Goal: Task Accomplishment & Management: Manage account settings

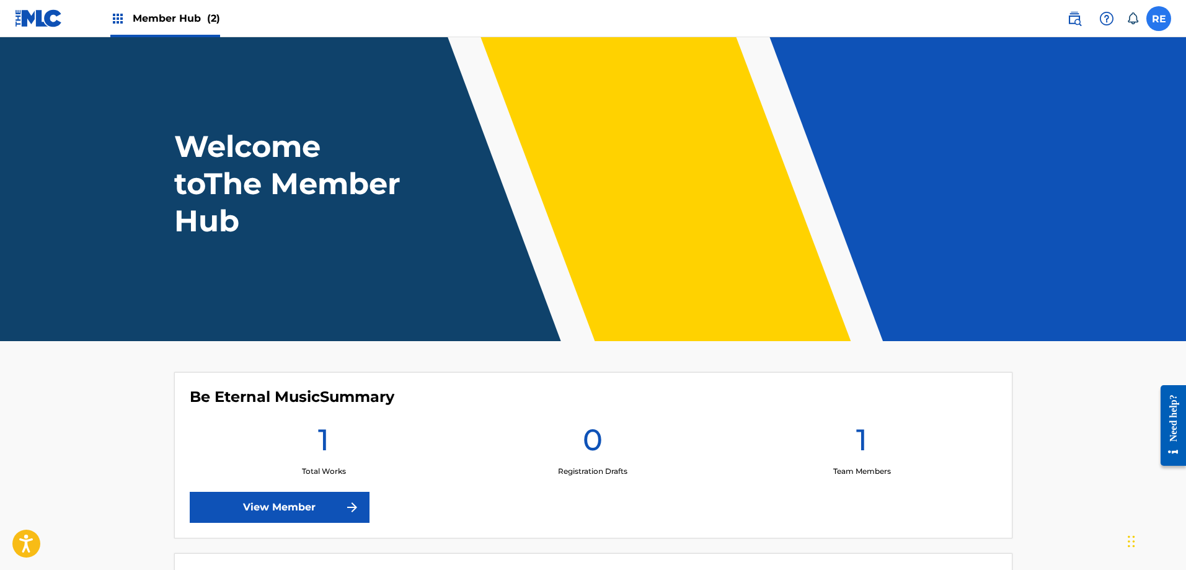
click at [1153, 23] on label at bounding box center [1159, 18] width 25 height 25
click at [1159, 19] on input "RE [PERSON_NAME] [EMAIL_ADDRESS][DOMAIN_NAME] Notification Preferences Profile …" at bounding box center [1159, 19] width 0 height 0
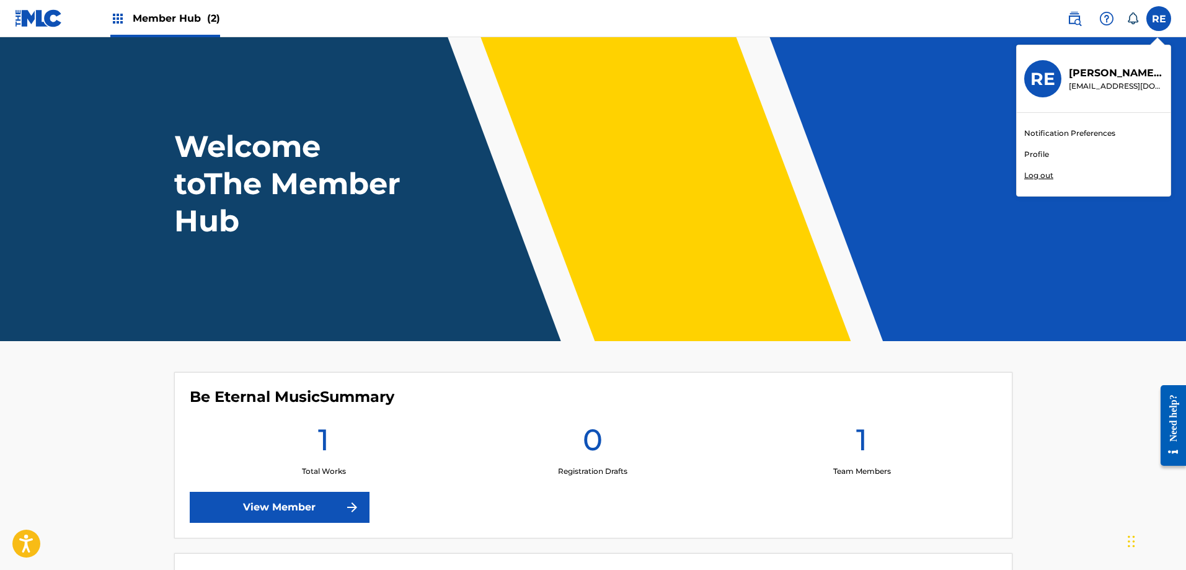
click at [1041, 152] on link "Profile" at bounding box center [1036, 154] width 25 height 11
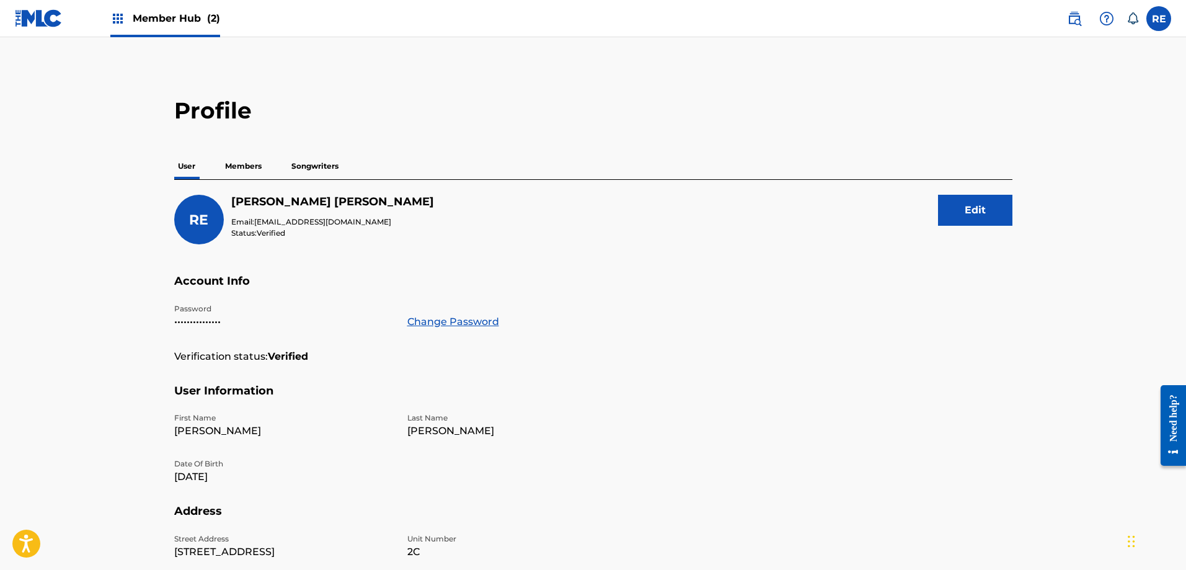
click at [251, 167] on p "Members" at bounding box center [243, 166] width 44 height 26
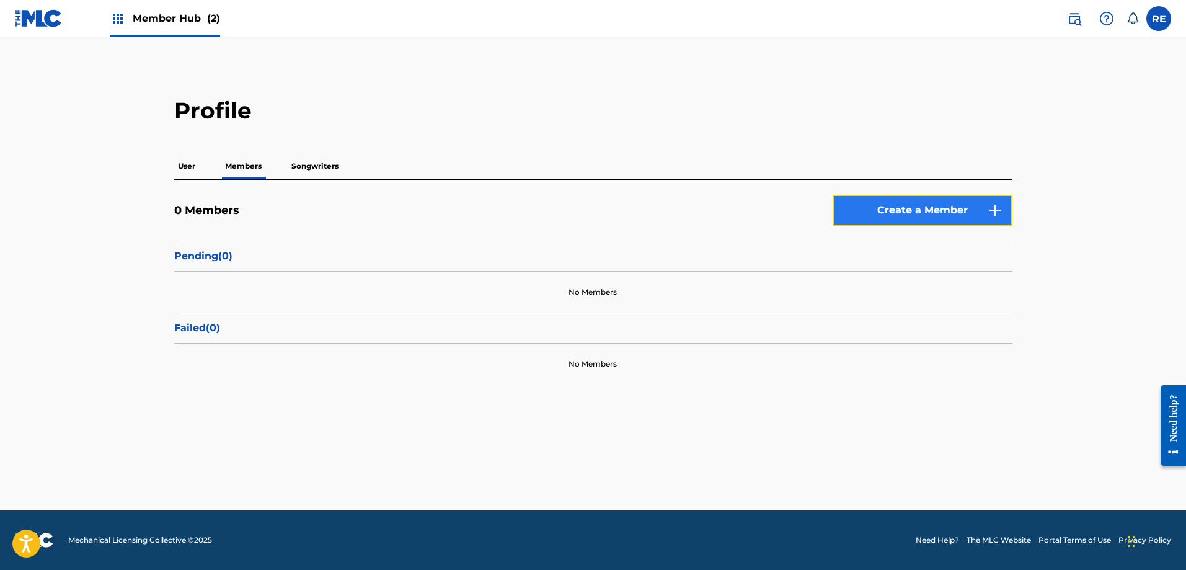
click at [984, 209] on link "Create a Member" at bounding box center [923, 210] width 180 height 31
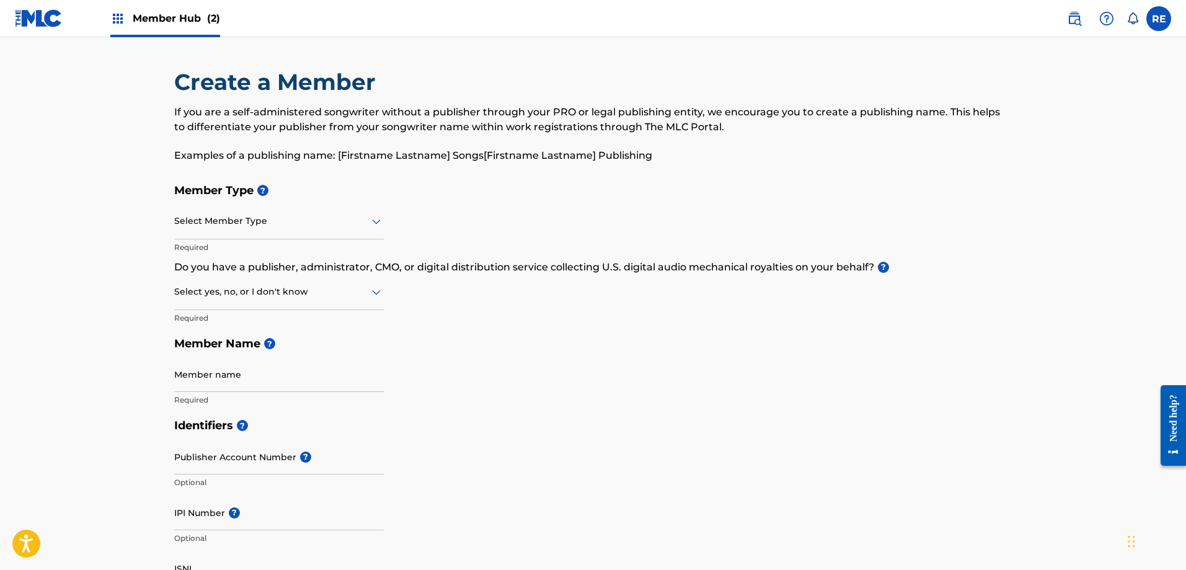
click at [169, 25] on span "Member Hub (2)" at bounding box center [176, 18] width 87 height 14
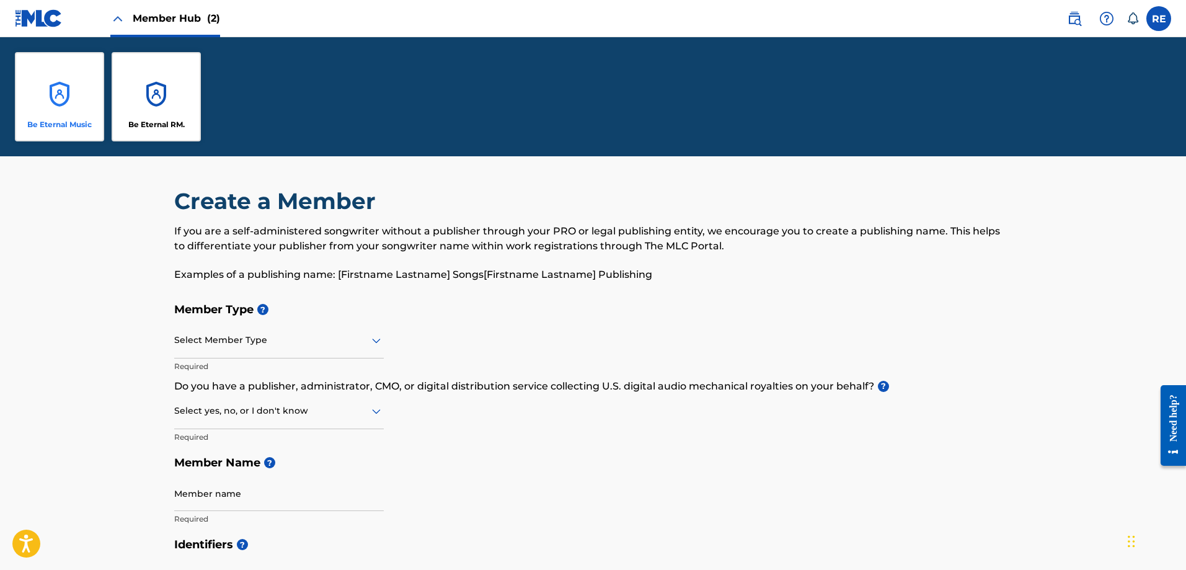
click at [50, 87] on div "Be Eternal Music" at bounding box center [59, 96] width 89 height 89
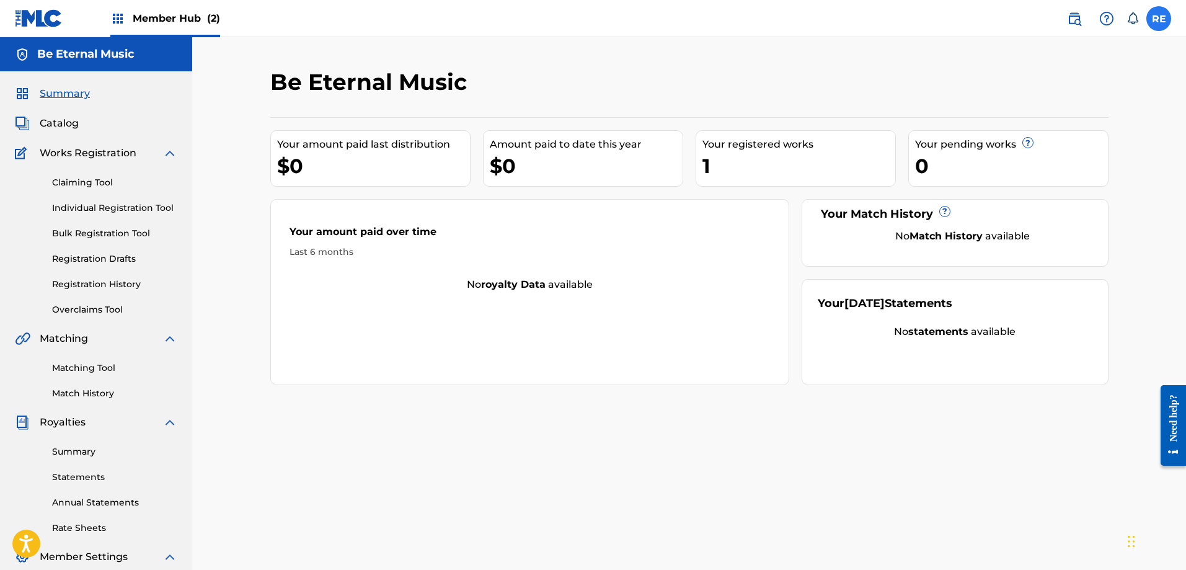
click at [1168, 24] on label at bounding box center [1159, 18] width 25 height 25
click at [1159, 19] on input "RE [PERSON_NAME] [EMAIL_ADDRESS][DOMAIN_NAME] Notification Preferences Profile …" at bounding box center [1159, 19] width 0 height 0
click at [1037, 153] on link "Profile" at bounding box center [1036, 154] width 25 height 11
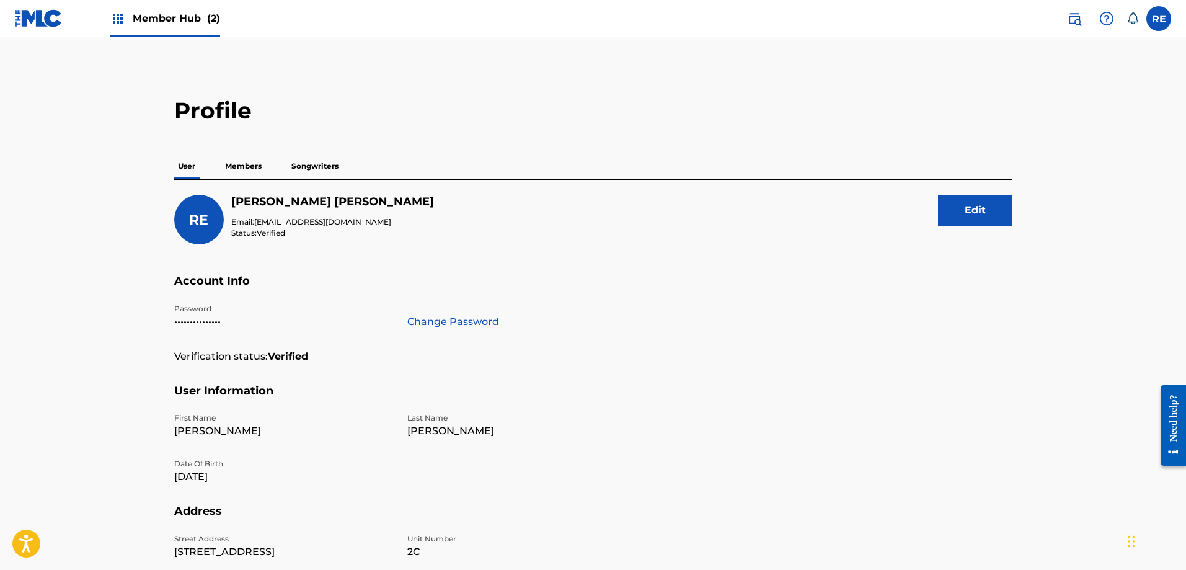
click at [123, 15] on img at bounding box center [117, 18] width 15 height 15
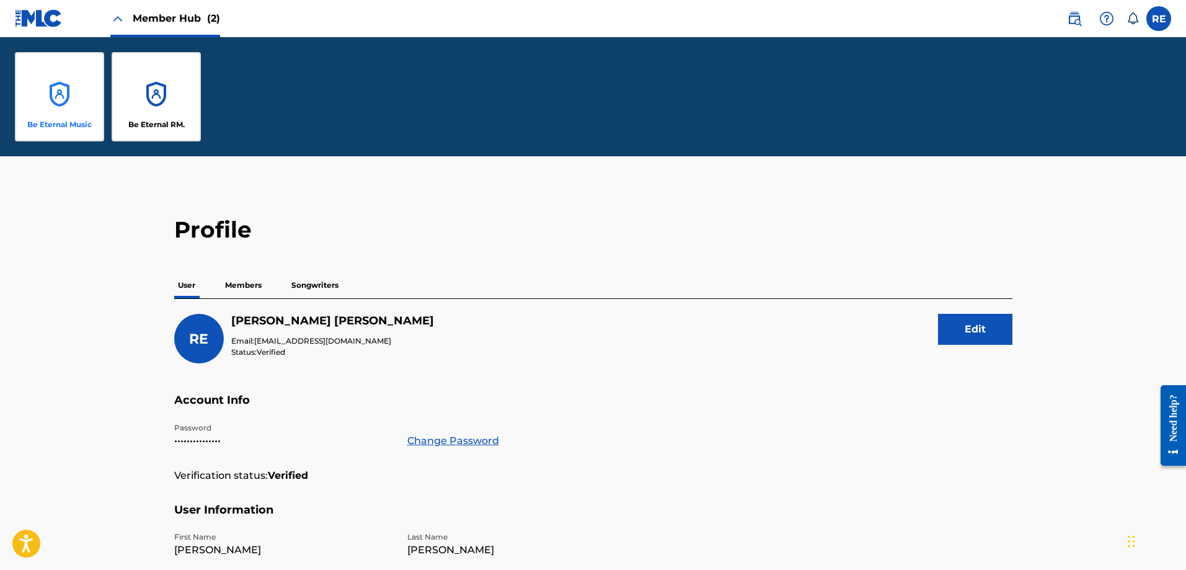
click at [84, 86] on div "Be Eternal Music" at bounding box center [59, 96] width 89 height 89
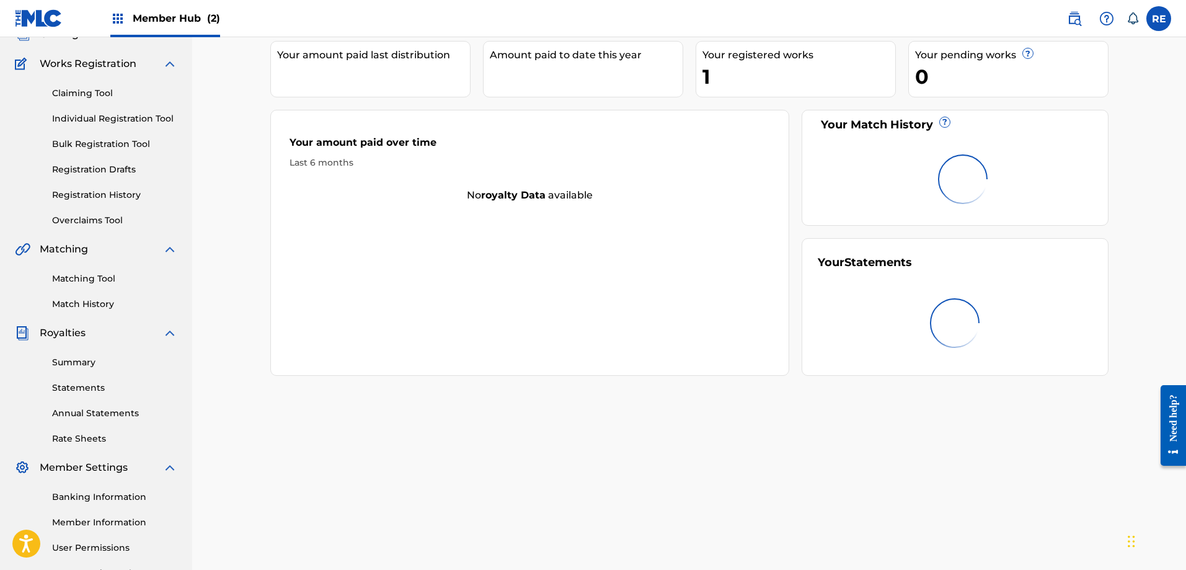
scroll to position [199, 0]
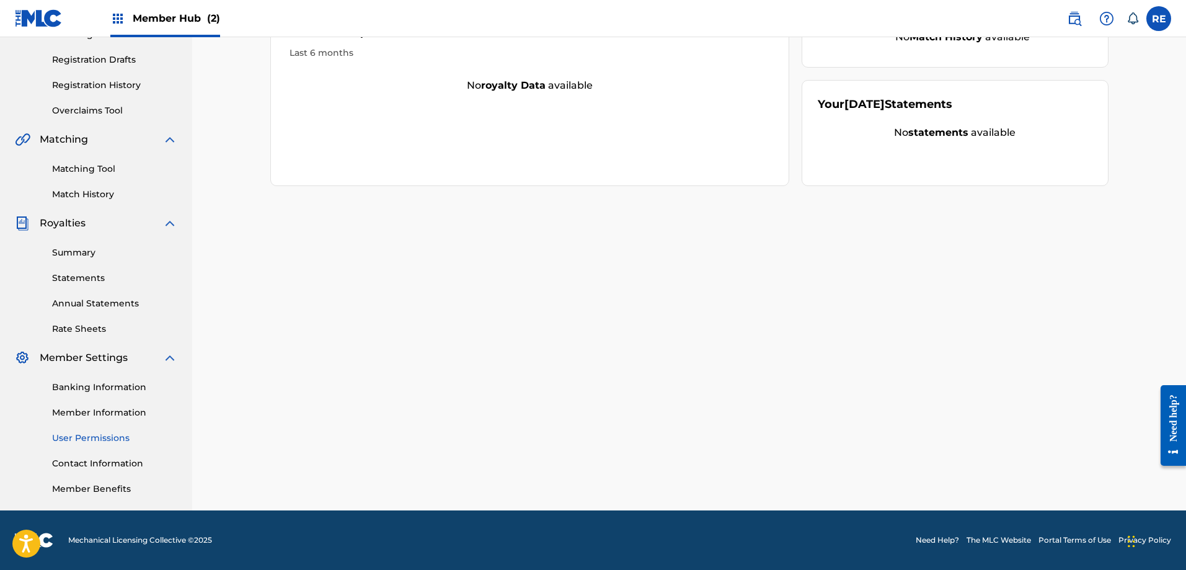
click at [105, 442] on link "User Permissions" at bounding box center [114, 438] width 125 height 13
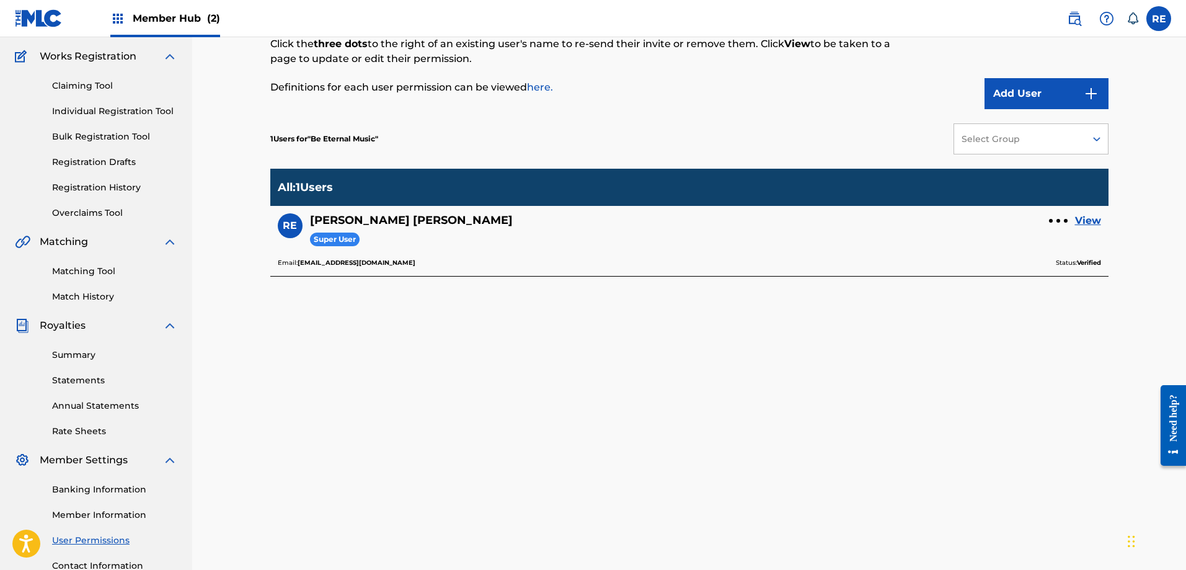
scroll to position [199, 0]
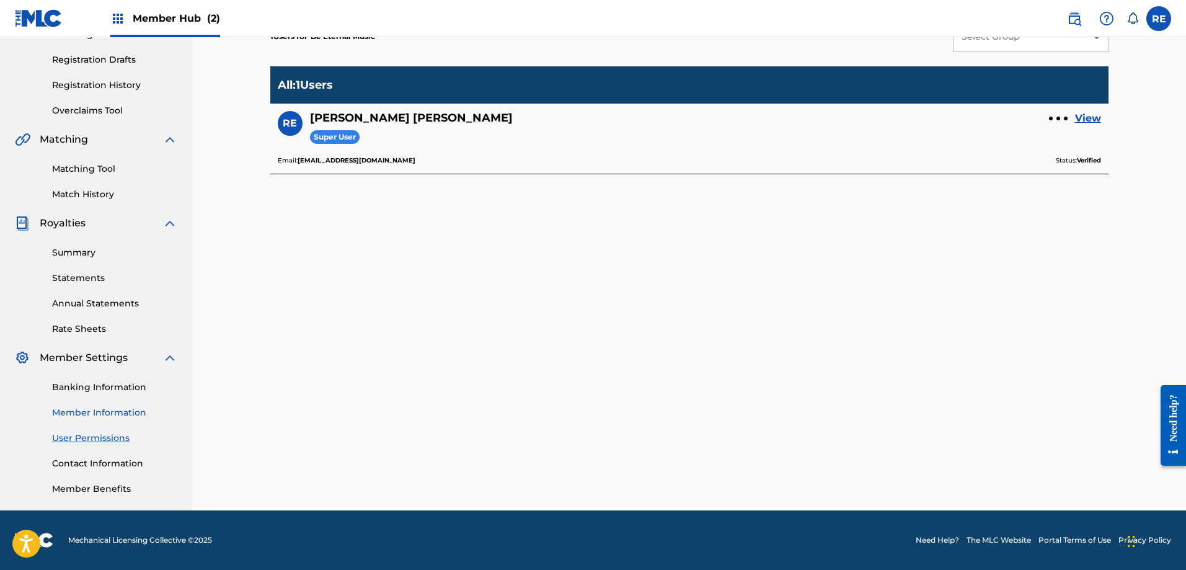
click at [85, 418] on link "Member Information" at bounding box center [114, 412] width 125 height 13
